Goal: Task Accomplishment & Management: Manage account settings

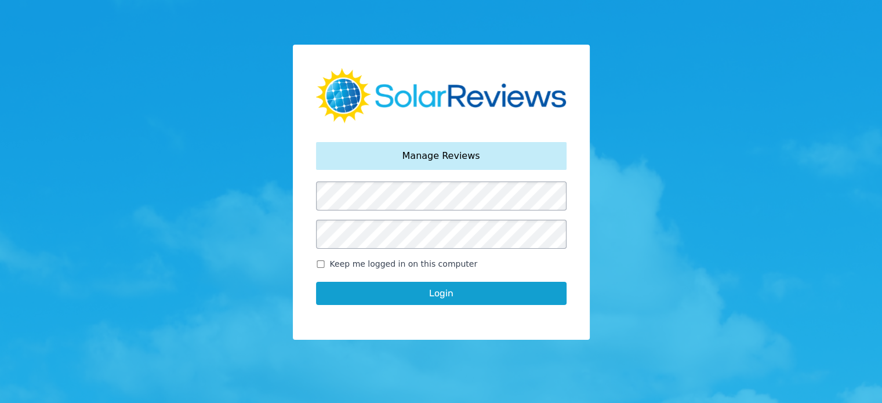
click at [322, 265] on input "Keep me logged in on this computer" at bounding box center [320, 264] width 9 height 8
checkbox input "true"
click at [376, 294] on button "Login" at bounding box center [441, 293] width 250 height 23
click at [421, 290] on button "Login" at bounding box center [441, 293] width 250 height 23
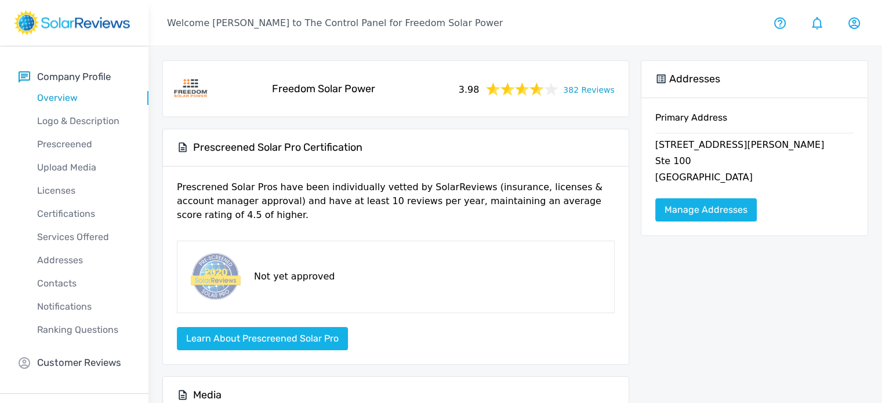
click at [581, 92] on link "382 Reviews" at bounding box center [588, 89] width 51 height 14
